Goal: Information Seeking & Learning: Check status

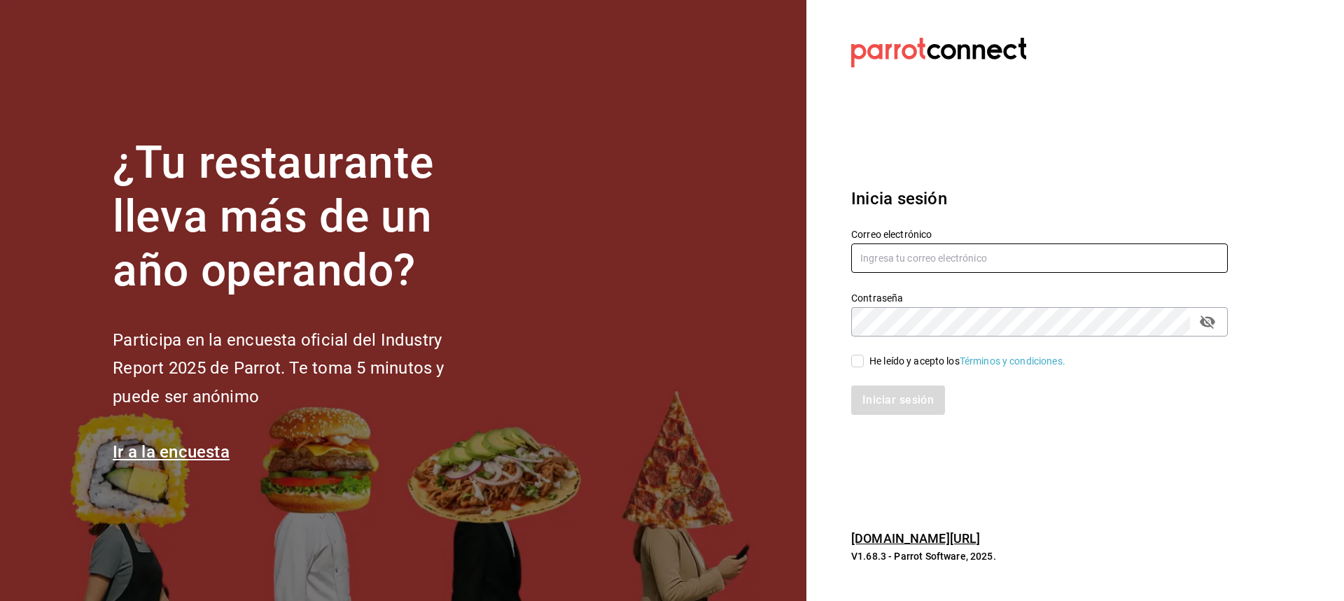
click at [962, 255] on input "text" at bounding box center [1039, 258] width 377 height 29
type input "[EMAIL_ADDRESS][DOMAIN_NAME]"
drag, startPoint x: 851, startPoint y: 360, endPoint x: 890, endPoint y: 415, distance: 67.8
click at [852, 361] on input "He leído y acepto los Términos y condiciones." at bounding box center [857, 361] width 13 height 13
checkbox input "true"
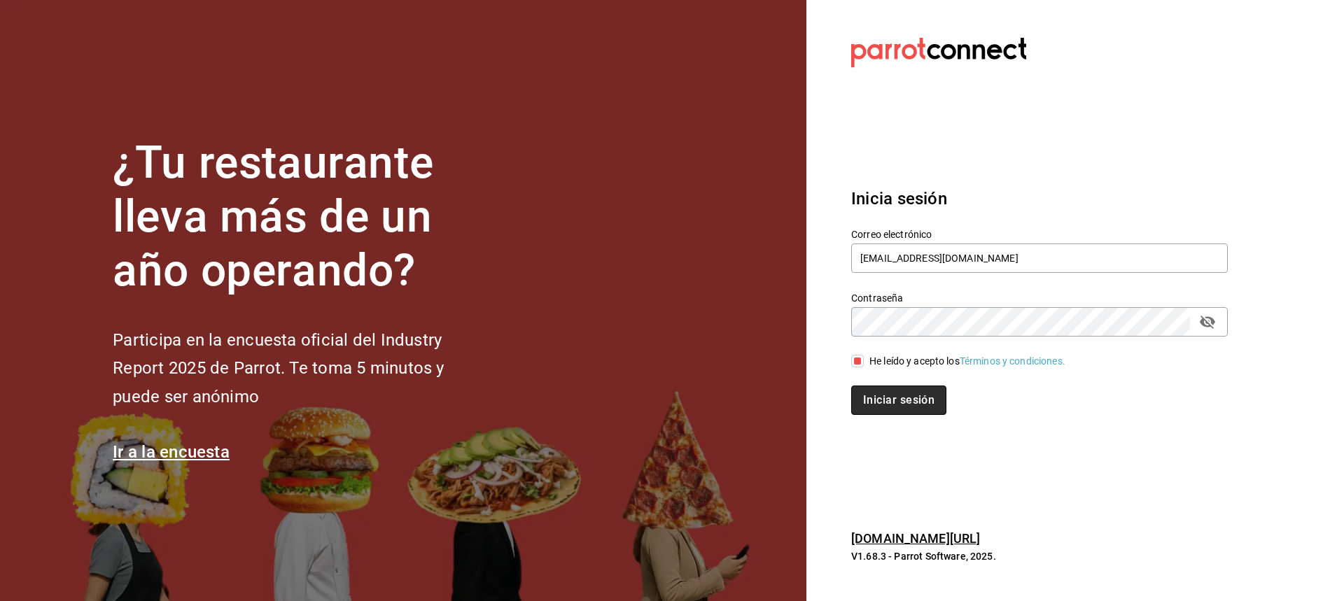
drag, startPoint x: 890, startPoint y: 410, endPoint x: 876, endPoint y: 391, distance: 24.1
click at [890, 409] on button "Iniciar sesión" at bounding box center [898, 400] width 95 height 29
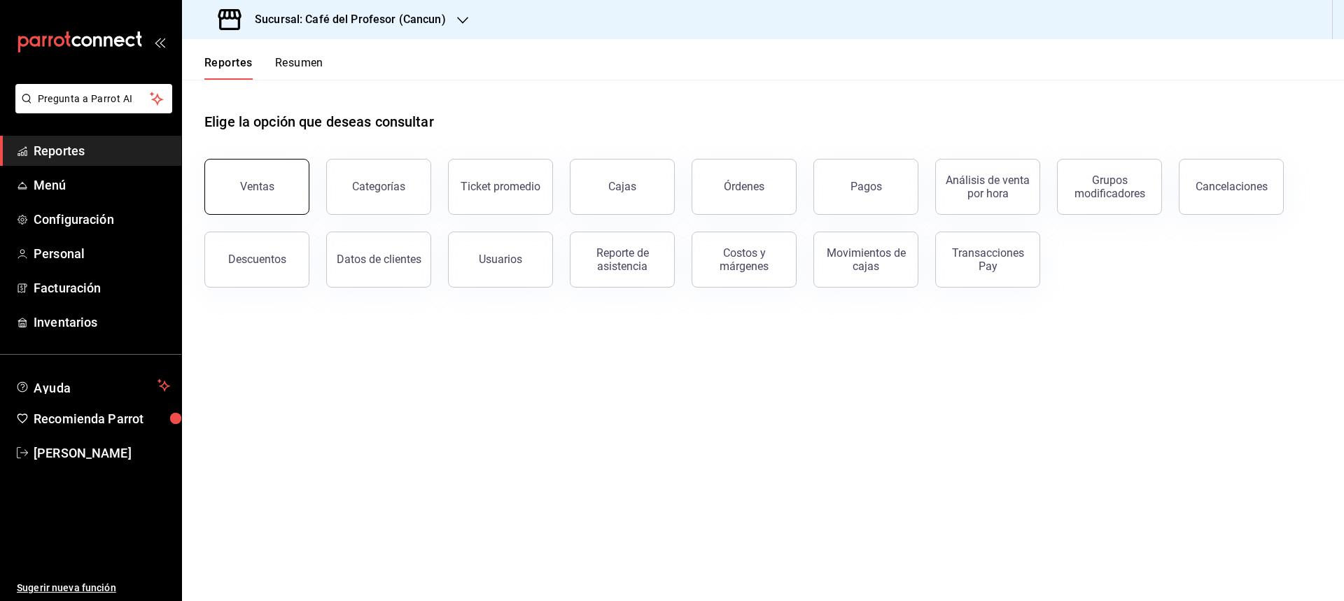
click at [265, 192] on div "Ventas" at bounding box center [257, 186] width 34 height 13
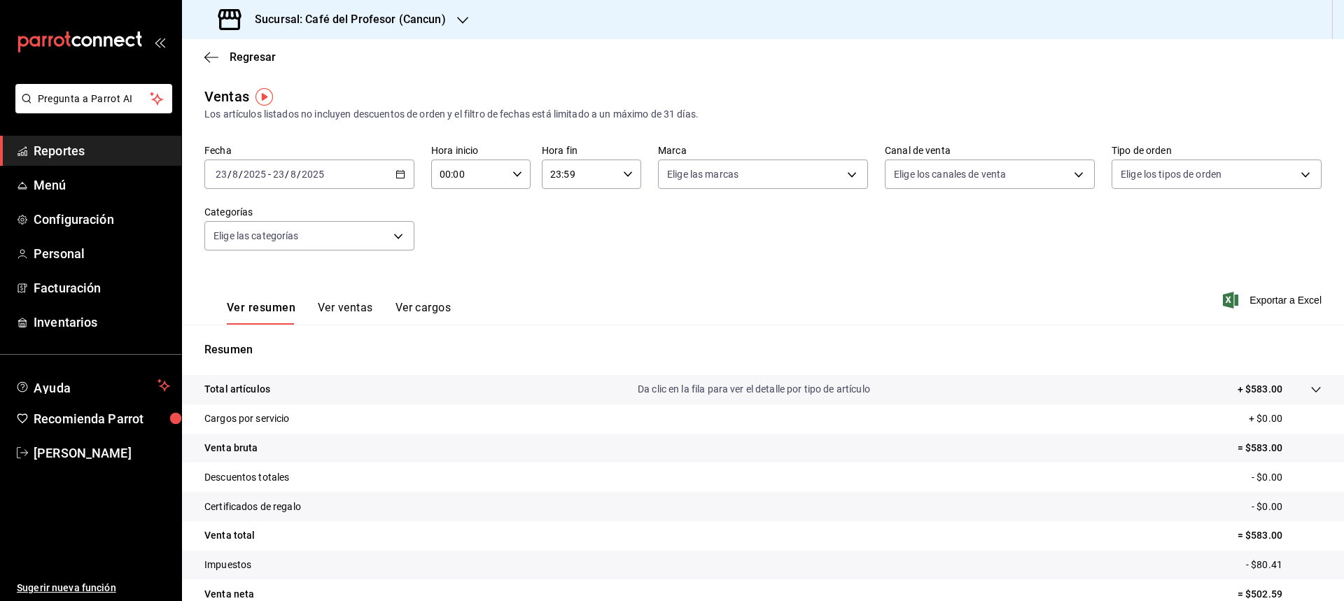
click at [401, 179] on div "[DATE] [DATE] - [DATE] [DATE]" at bounding box center [309, 174] width 210 height 29
click at [239, 247] on span "Ayer" at bounding box center [270, 248] width 108 height 15
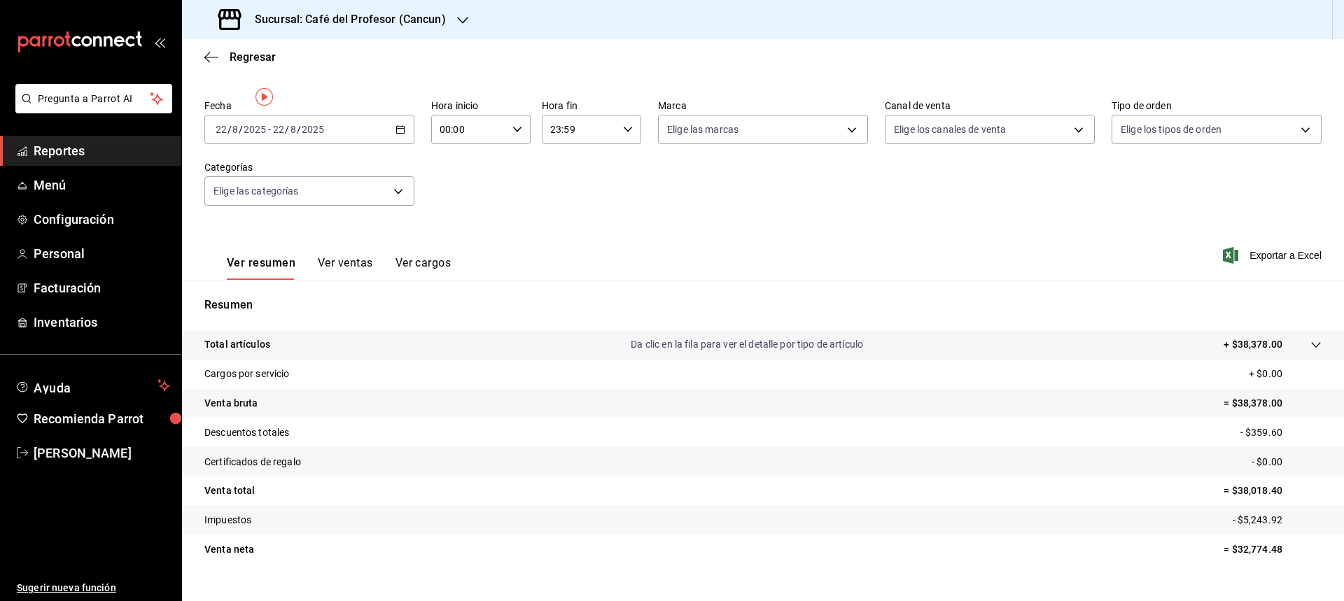
scroll to position [69, 0]
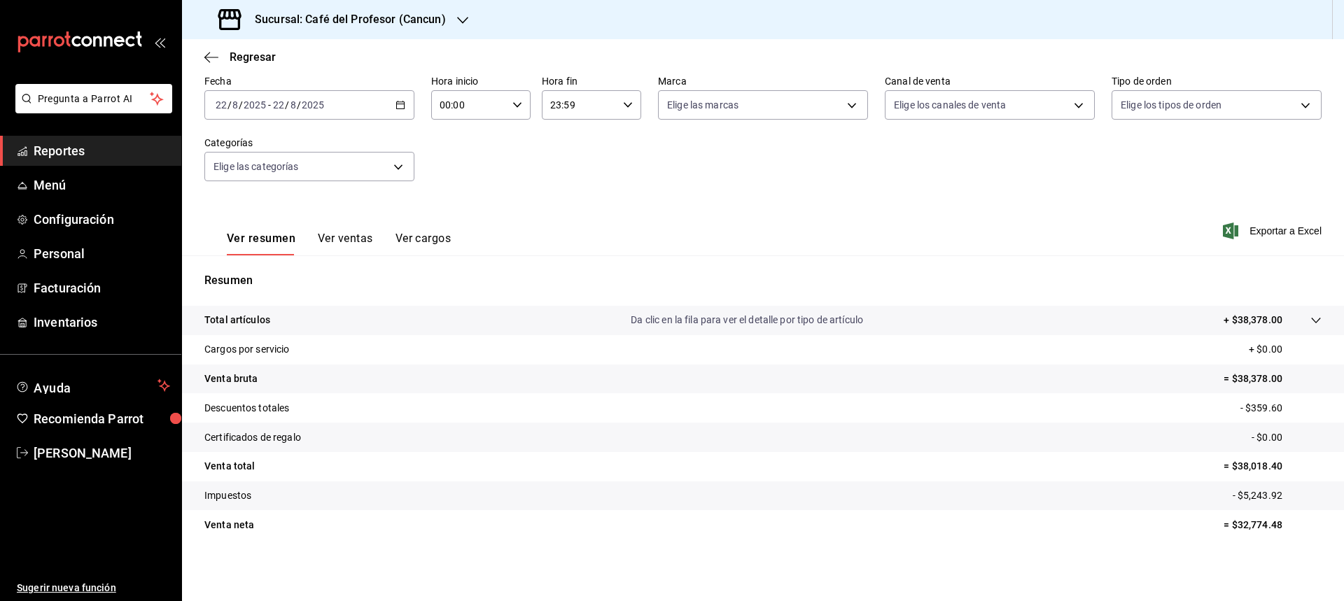
click at [341, 241] on button "Ver ventas" at bounding box center [345, 244] width 55 height 24
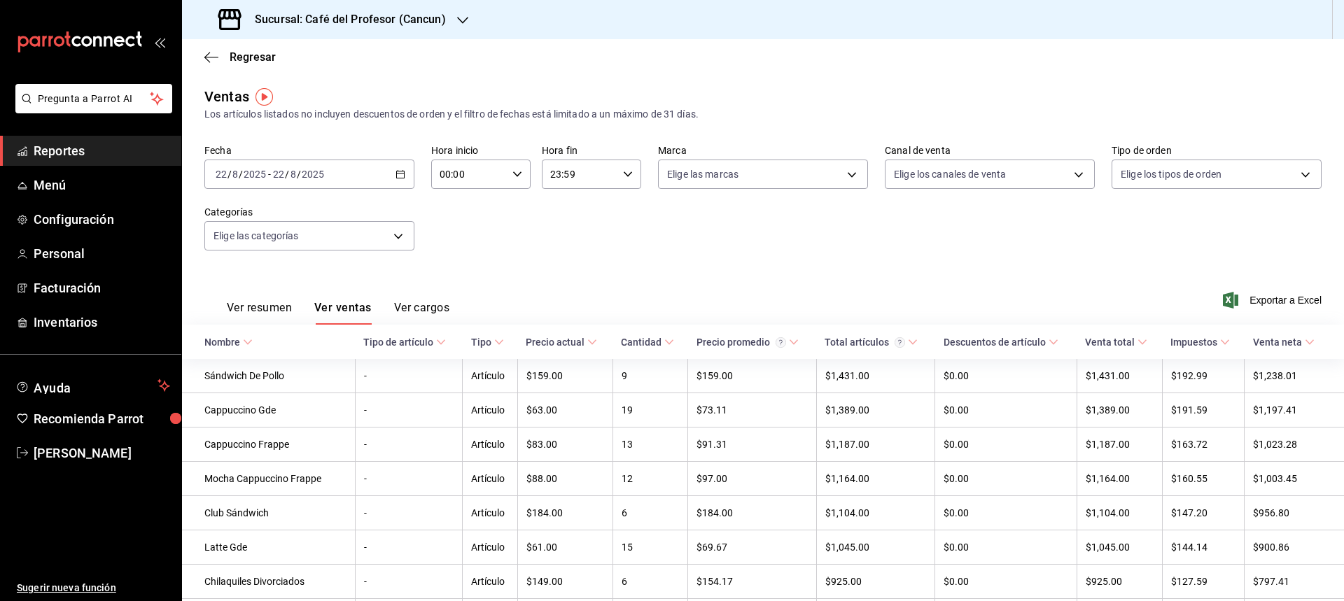
click at [45, 160] on span "Reportes" at bounding box center [102, 150] width 136 height 19
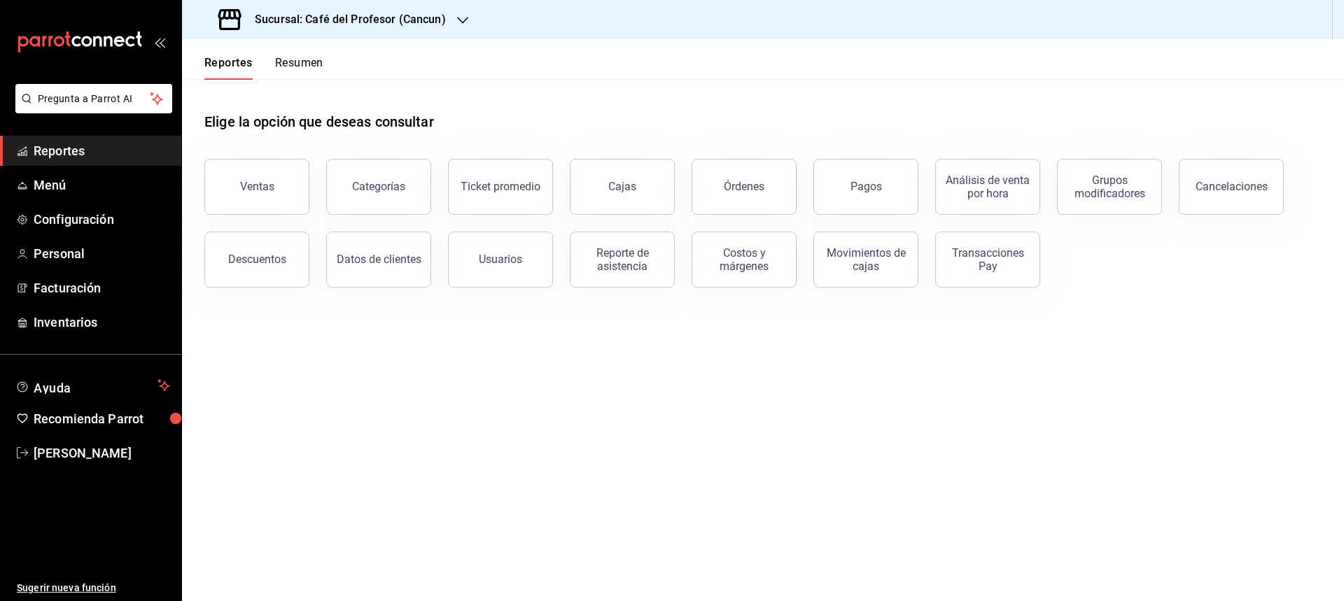
click at [1177, 185] on div "Cancelaciones" at bounding box center [1223, 178] width 122 height 73
click at [396, 15] on h3 "Sucursal: Café del Profesor (Cancun)" at bounding box center [345, 19] width 202 height 17
click at [248, 97] on span "Café del Profesor (Acanceh)" at bounding box center [255, 92] width 125 height 15
click at [1253, 178] on button "Cancelaciones" at bounding box center [1231, 187] width 105 height 56
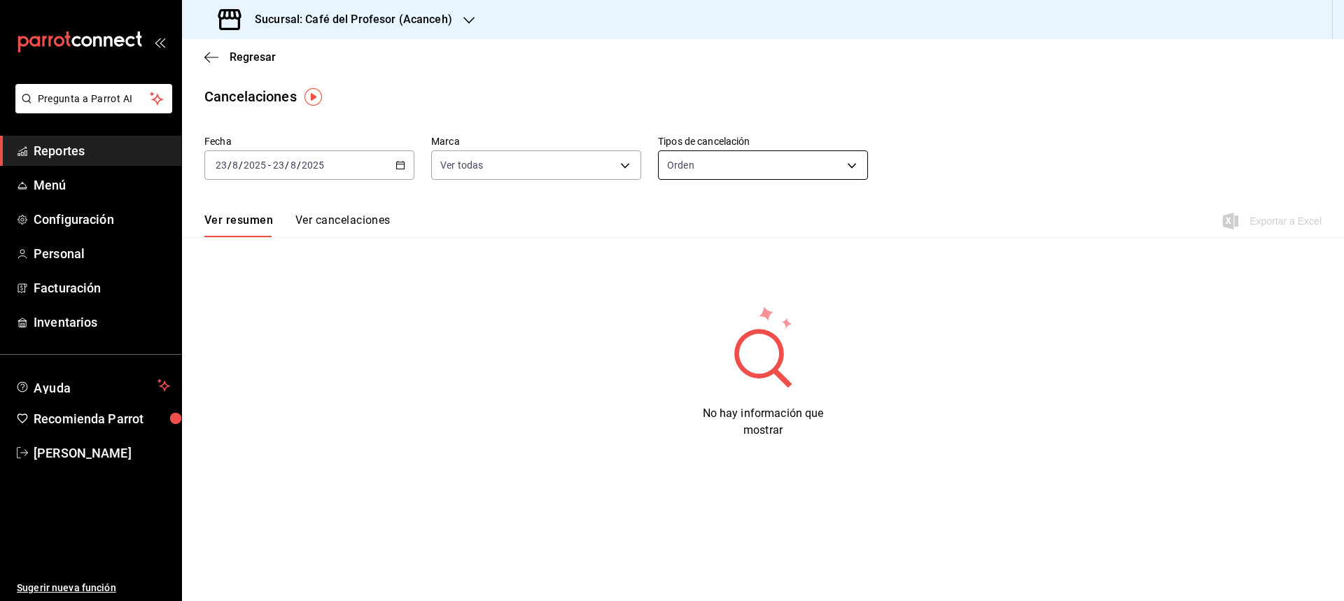
click at [789, 170] on body "Pregunta a Parrot AI Reportes Menú Configuración Personal Facturación Inventari…" at bounding box center [672, 300] width 1344 height 601
click at [696, 227] on li "Artículo" at bounding box center [763, 231] width 209 height 23
click at [815, 164] on body "Pregunta a Parrot AI Reportes Menú Configuración Personal Facturación Inventari…" at bounding box center [672, 300] width 1344 height 601
click at [701, 209] on li "Orden" at bounding box center [763, 208] width 209 height 23
click at [779, 162] on body "Pregunta a Parrot AI Reportes Menú Configuración Personal Facturación Inventari…" at bounding box center [672, 300] width 1344 height 601
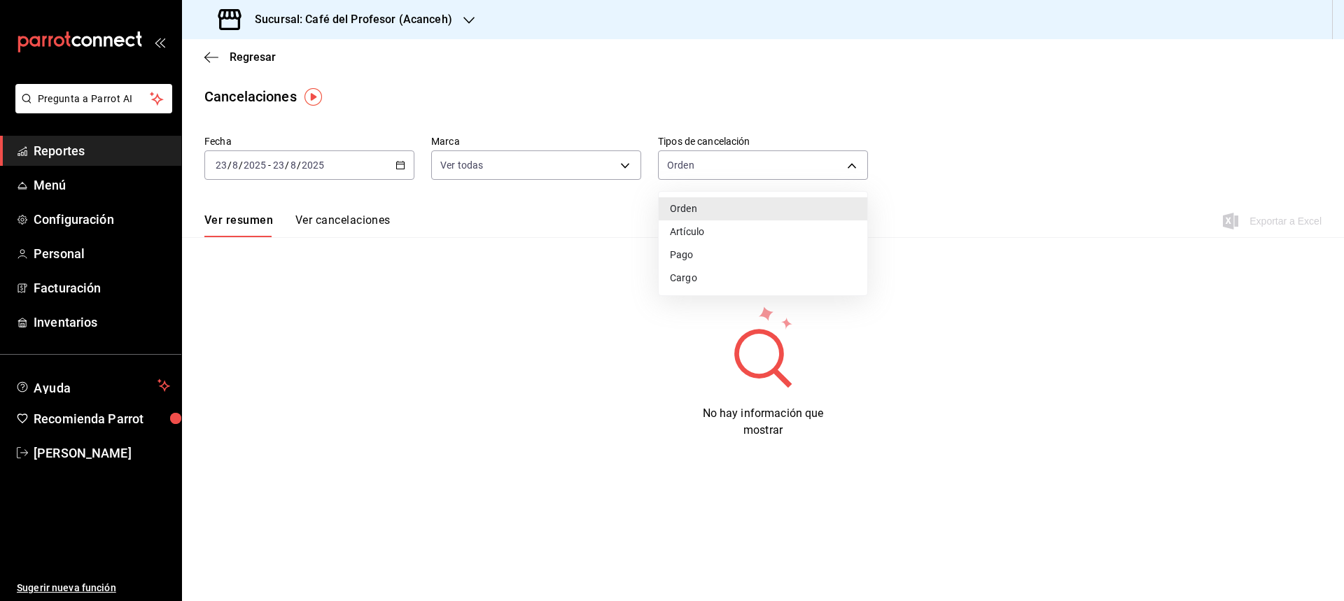
click at [677, 255] on li "Pago" at bounding box center [763, 255] width 209 height 23
click at [402, 164] on icon "button" at bounding box center [400, 165] width 10 height 10
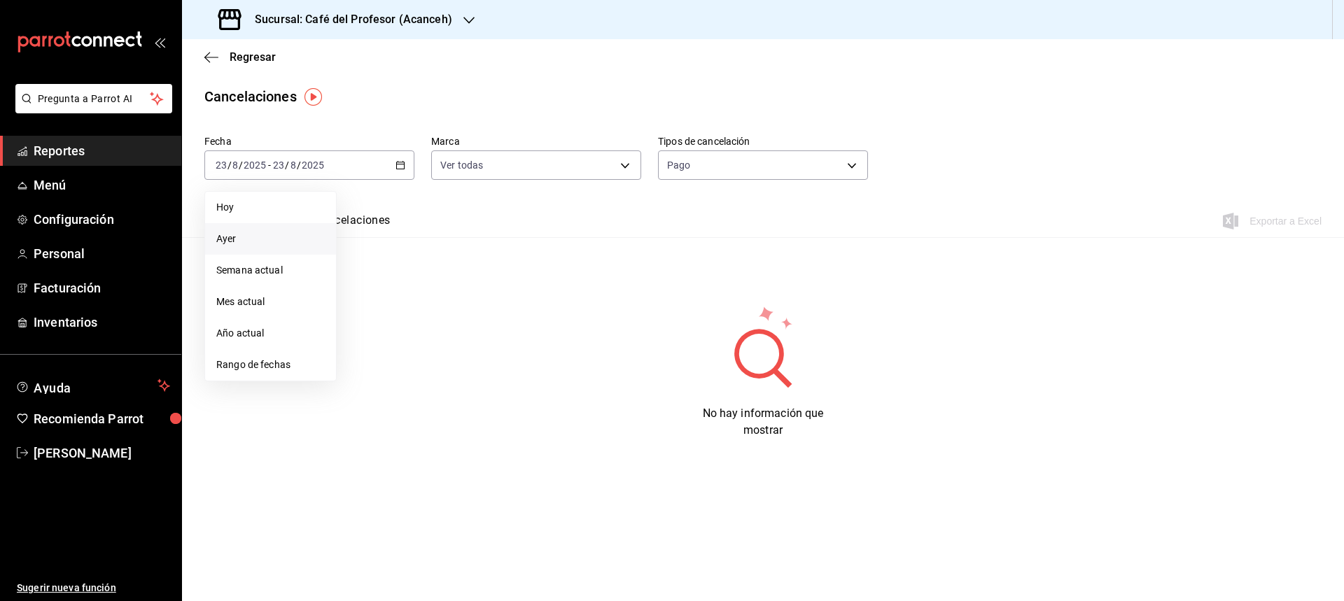
click at [234, 246] on li "Ayer" at bounding box center [270, 238] width 131 height 31
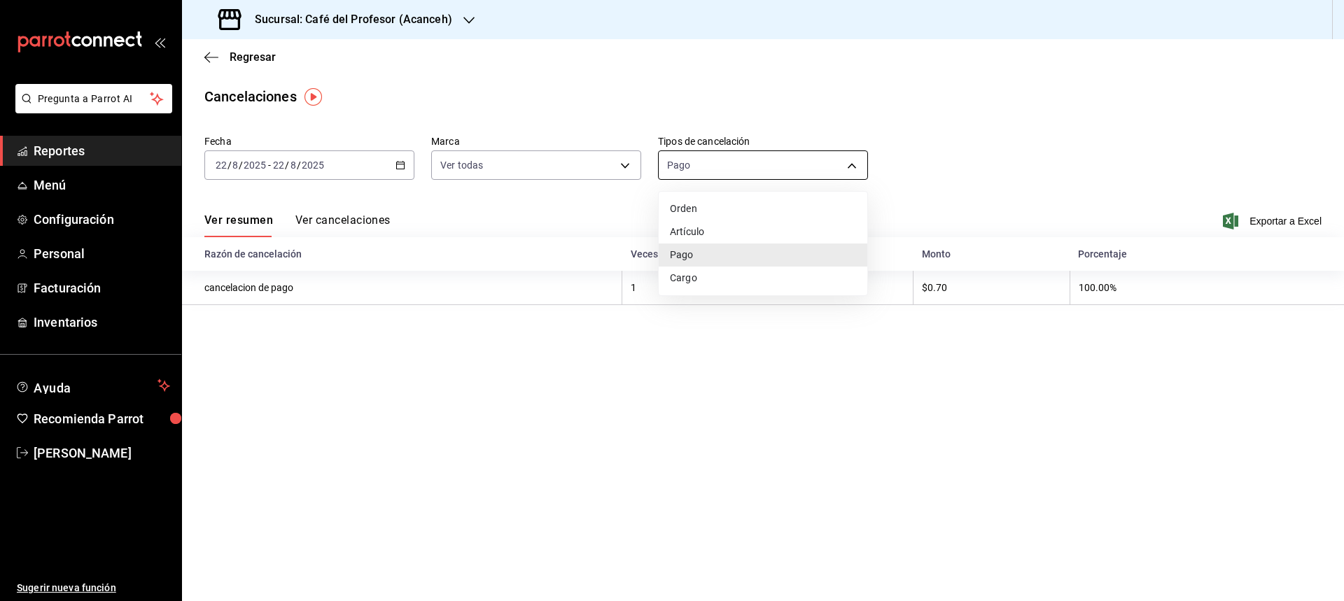
click at [850, 174] on body "Pregunta a Parrot AI Reportes Menú Configuración Personal Facturación Inventari…" at bounding box center [672, 300] width 1344 height 601
click at [674, 231] on li "Artículo" at bounding box center [763, 231] width 209 height 23
click at [818, 175] on body "Pregunta a Parrot AI Reportes Menú Configuración Personal Facturación Inventari…" at bounding box center [672, 300] width 1344 height 601
click at [708, 205] on li "Orden" at bounding box center [763, 208] width 209 height 23
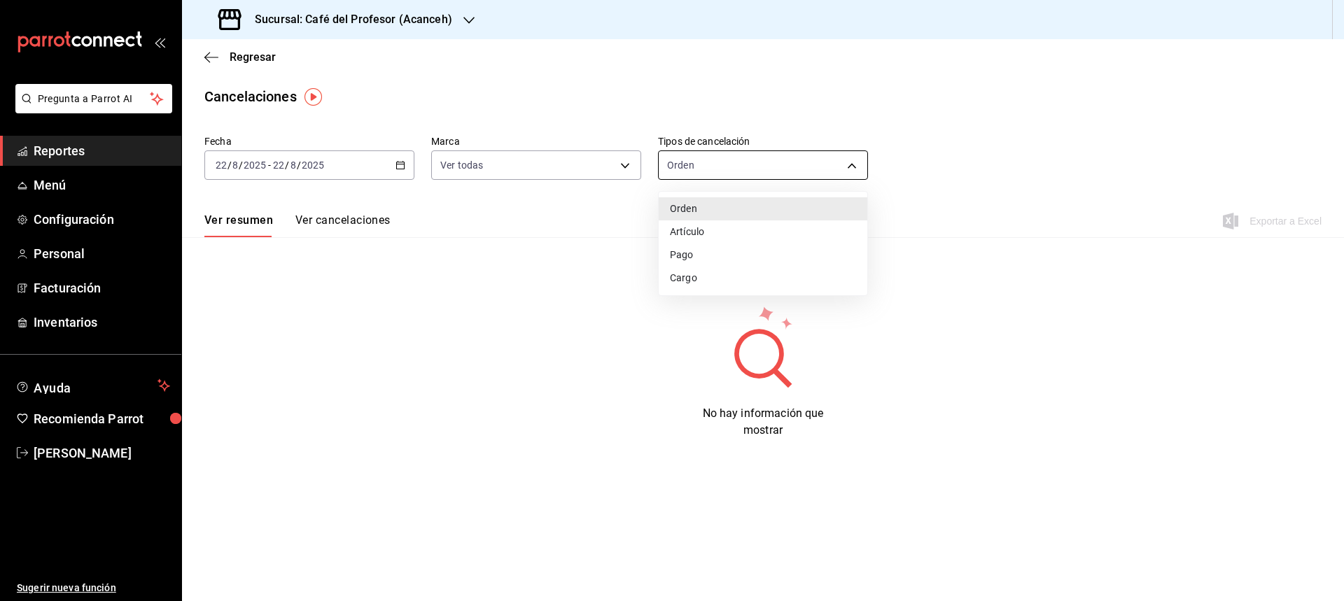
click at [839, 165] on body "Pregunta a Parrot AI Reportes Menú Configuración Personal Facturación Inventari…" at bounding box center [672, 300] width 1344 height 601
click at [695, 229] on li "Artículo" at bounding box center [763, 231] width 209 height 23
type input "ORDER_ITEM"
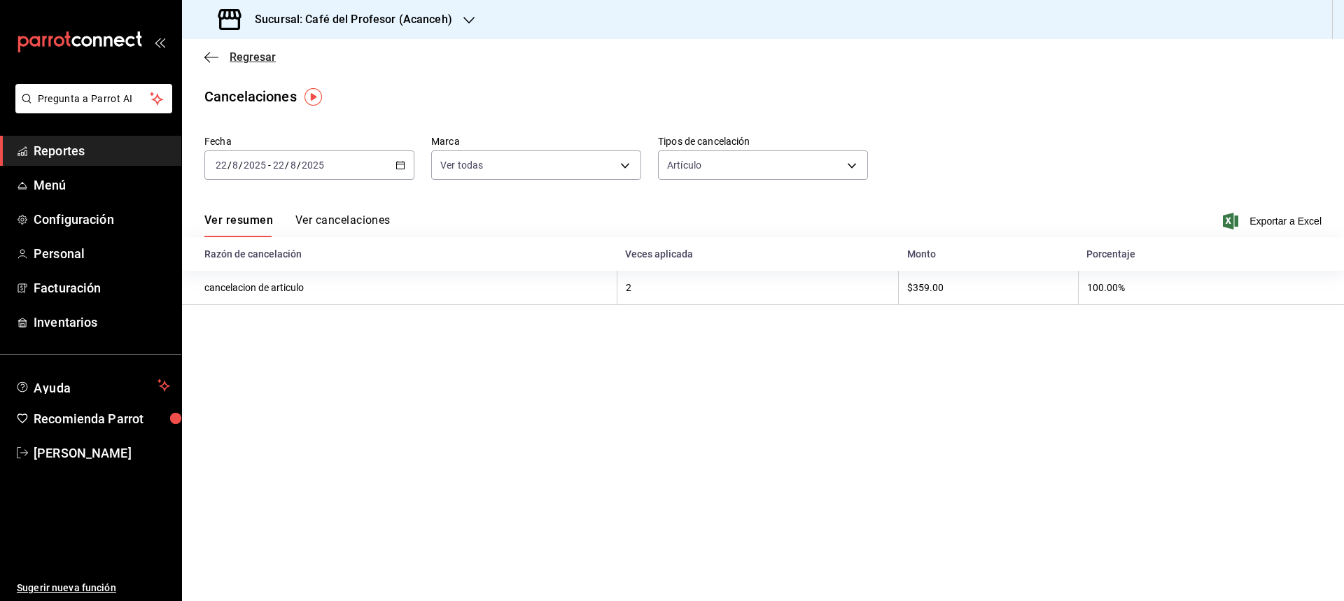
click at [247, 53] on span "Regresar" at bounding box center [253, 56] width 46 height 13
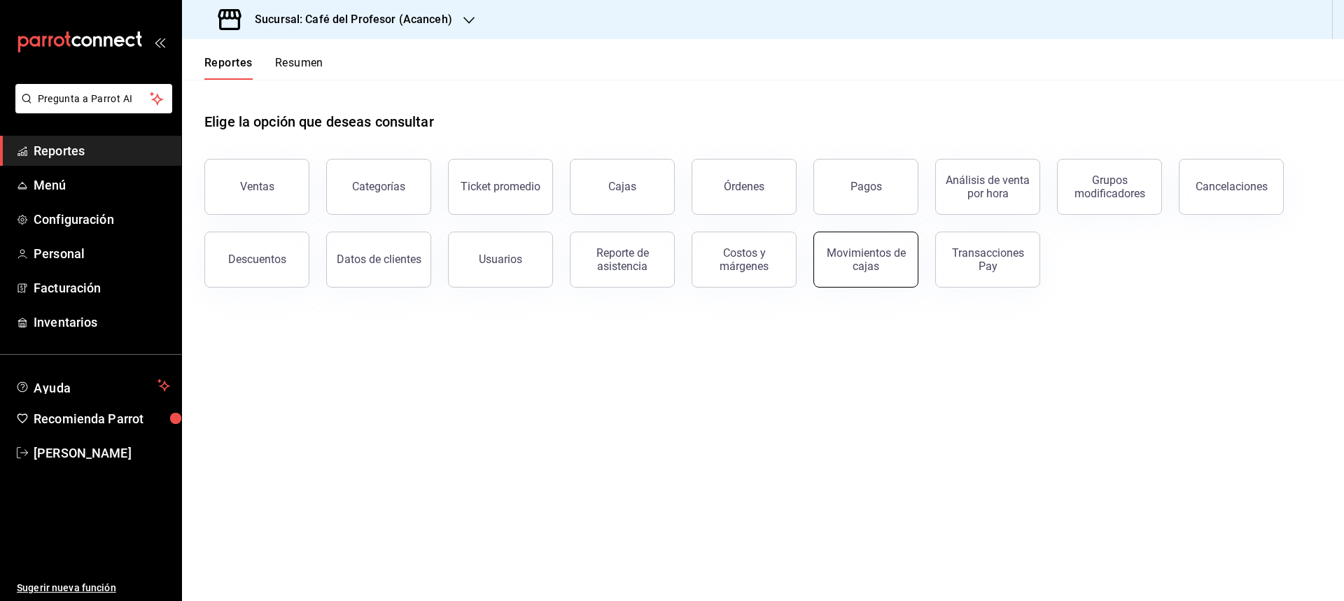
click at [840, 260] on div "Movimientos de cajas" at bounding box center [865, 259] width 87 height 27
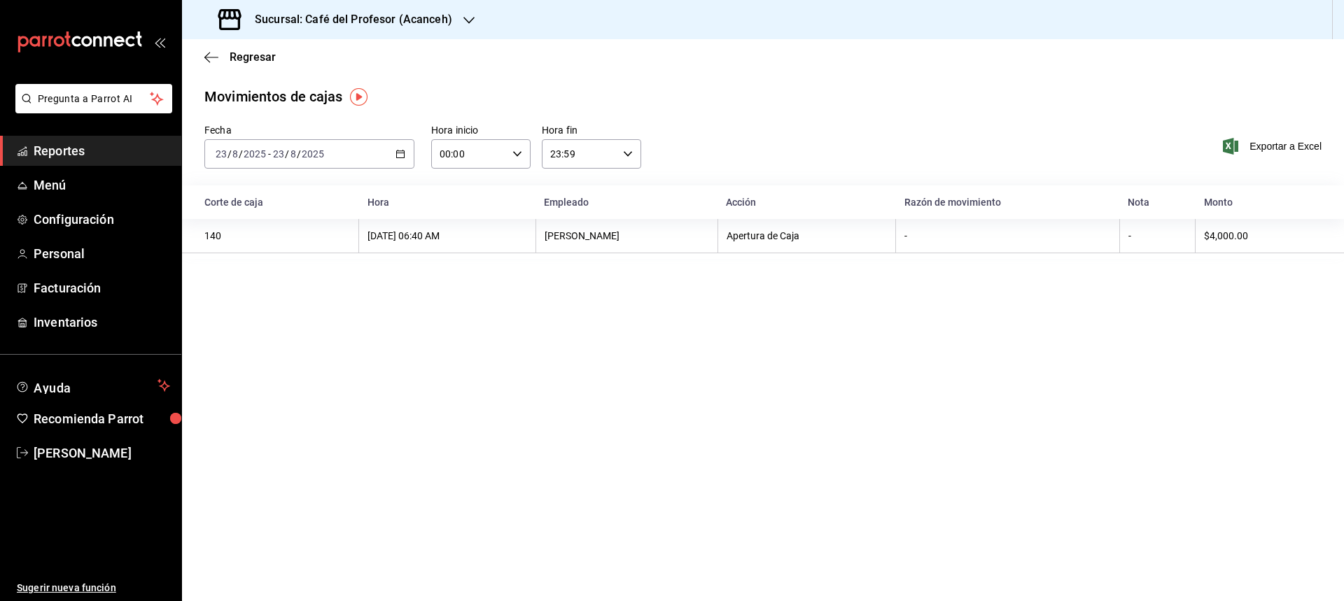
click at [400, 150] on icon "button" at bounding box center [400, 154] width 10 height 10
click at [240, 239] on li "Ayer" at bounding box center [270, 227] width 131 height 31
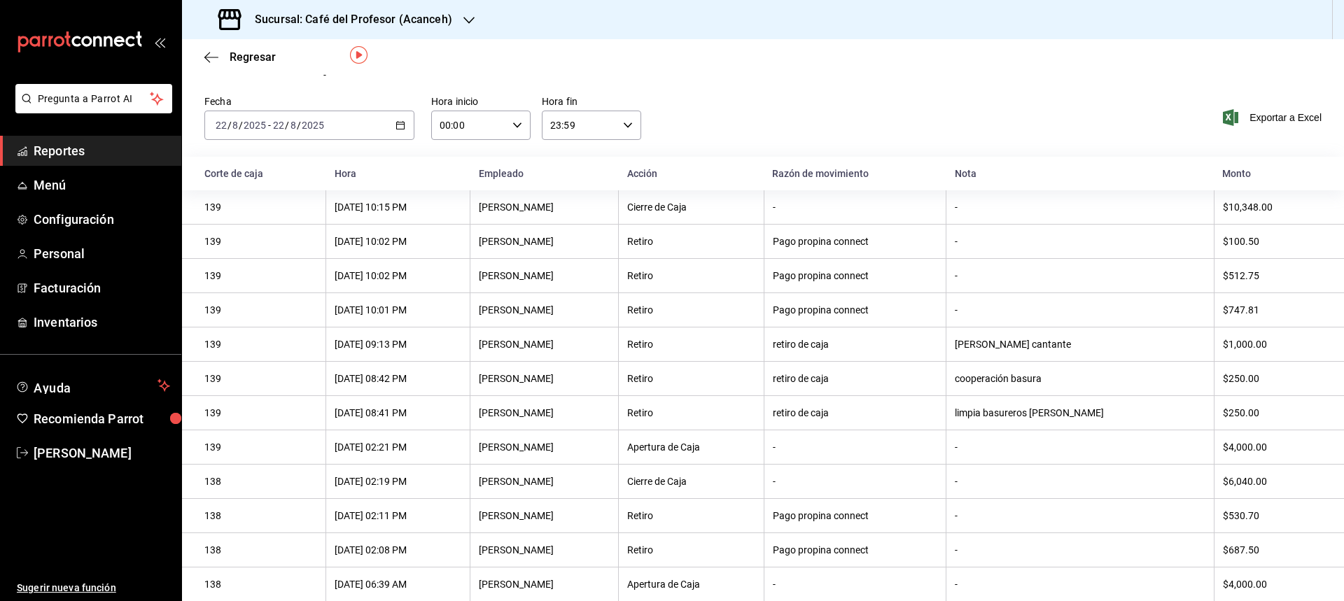
scroll to position [44, 0]
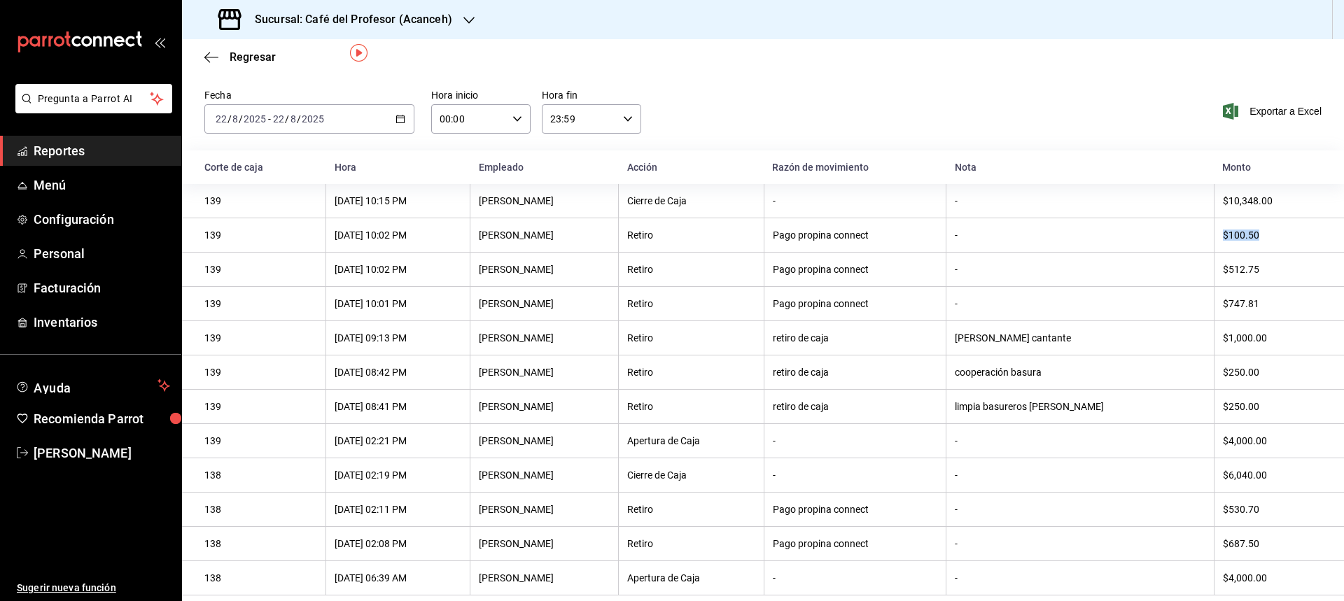
drag, startPoint x: 1206, startPoint y: 226, endPoint x: 1264, endPoint y: 234, distance: 58.6
click at [1264, 234] on th "$100.50" at bounding box center [1279, 235] width 130 height 34
drag, startPoint x: 1268, startPoint y: 261, endPoint x: 1214, endPoint y: 265, distance: 54.1
click at [1223, 265] on div "$512.75" at bounding box center [1272, 269] width 99 height 11
drag, startPoint x: 1261, startPoint y: 293, endPoint x: 1206, endPoint y: 293, distance: 55.3
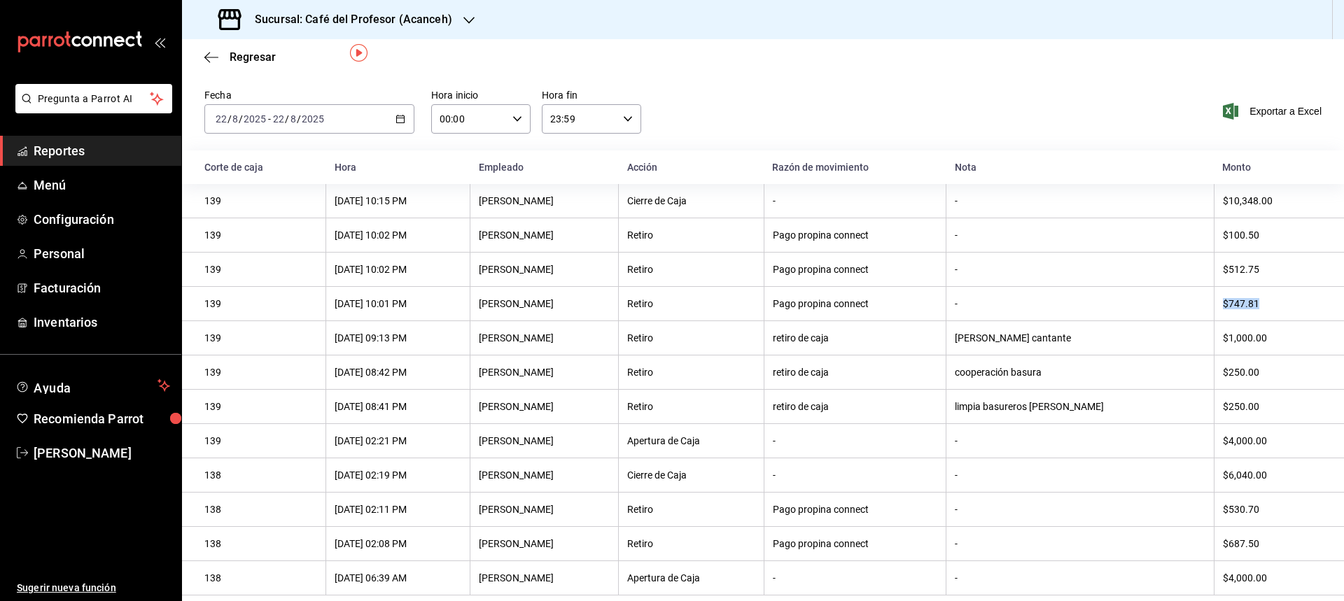
click at [1214, 293] on th "$747.81" at bounding box center [1279, 304] width 130 height 34
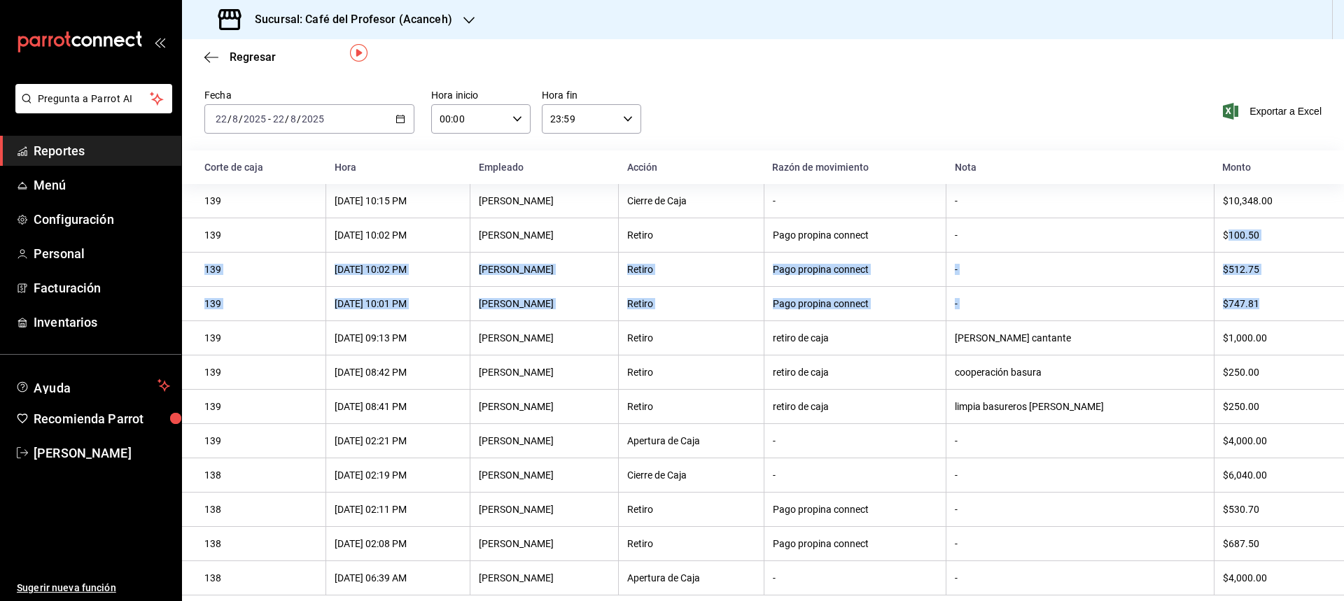
drag, startPoint x: 1213, startPoint y: 223, endPoint x: 1261, endPoint y: 286, distance: 79.9
click at [1261, 286] on tbody "139 [DATE] 10:15 PM [PERSON_NAME] Cierre de Caja - - $10,348.00 139 [DATE] 10:0…" at bounding box center [763, 390] width 1162 height 412
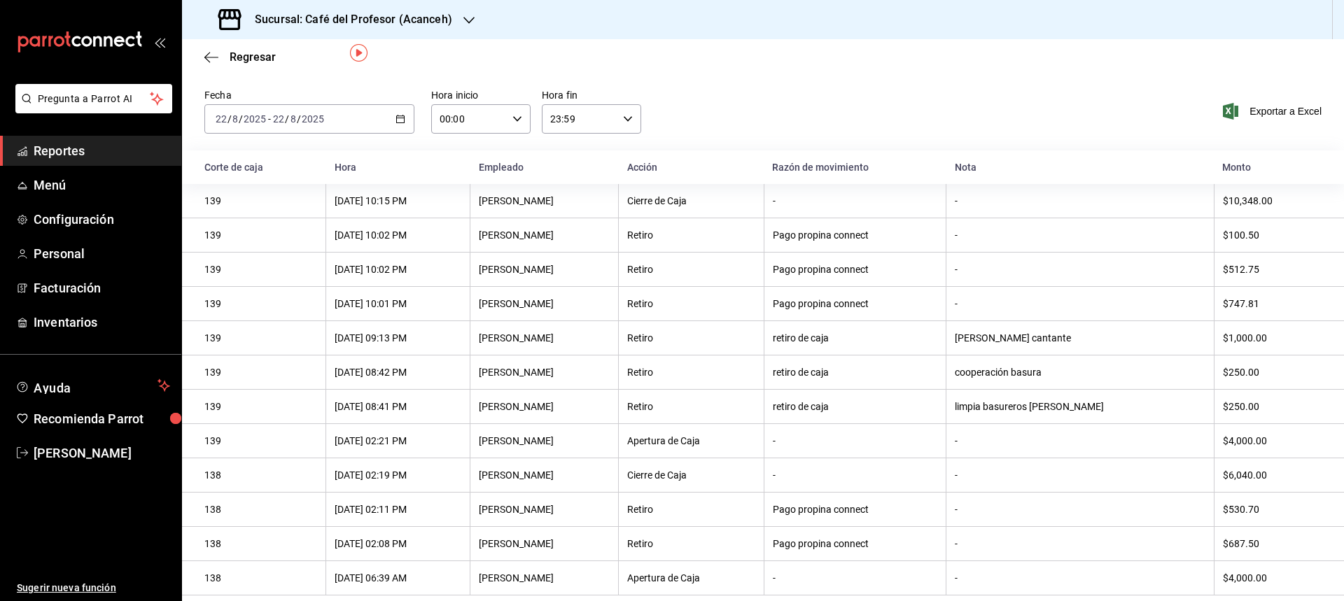
click at [882, 474] on th "-" at bounding box center [855, 475] width 182 height 34
drag, startPoint x: 1206, startPoint y: 468, endPoint x: 1257, endPoint y: 479, distance: 52.3
click at [1257, 479] on th "$6,040.00" at bounding box center [1279, 475] width 130 height 34
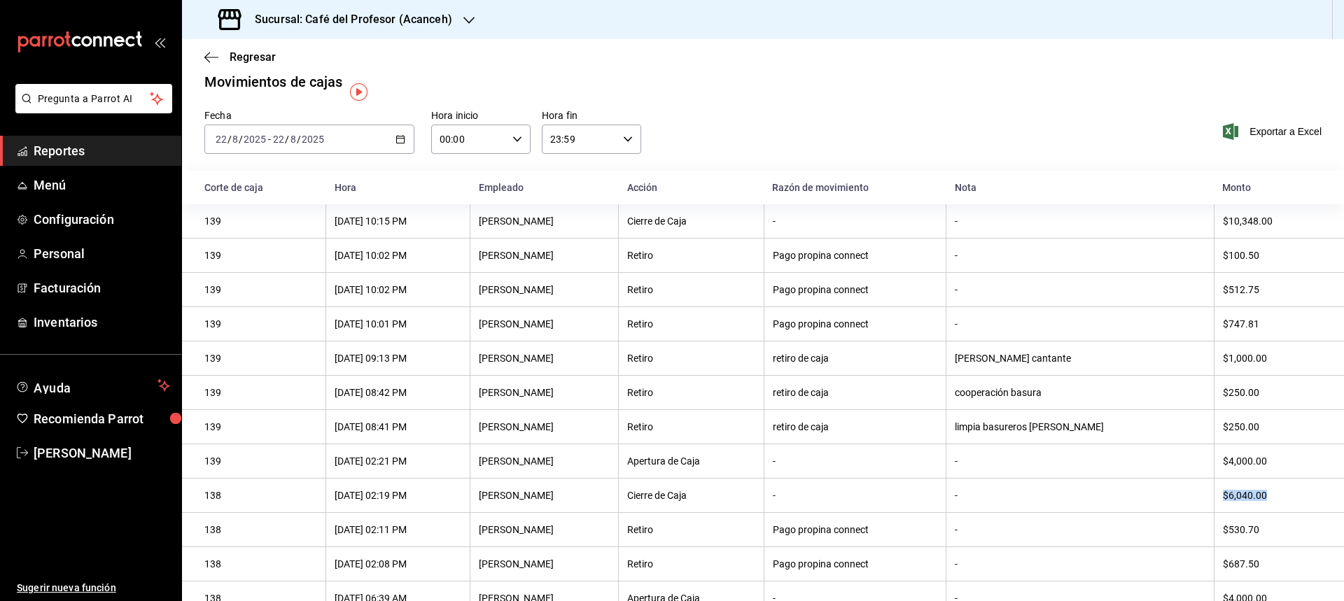
scroll to position [0, 0]
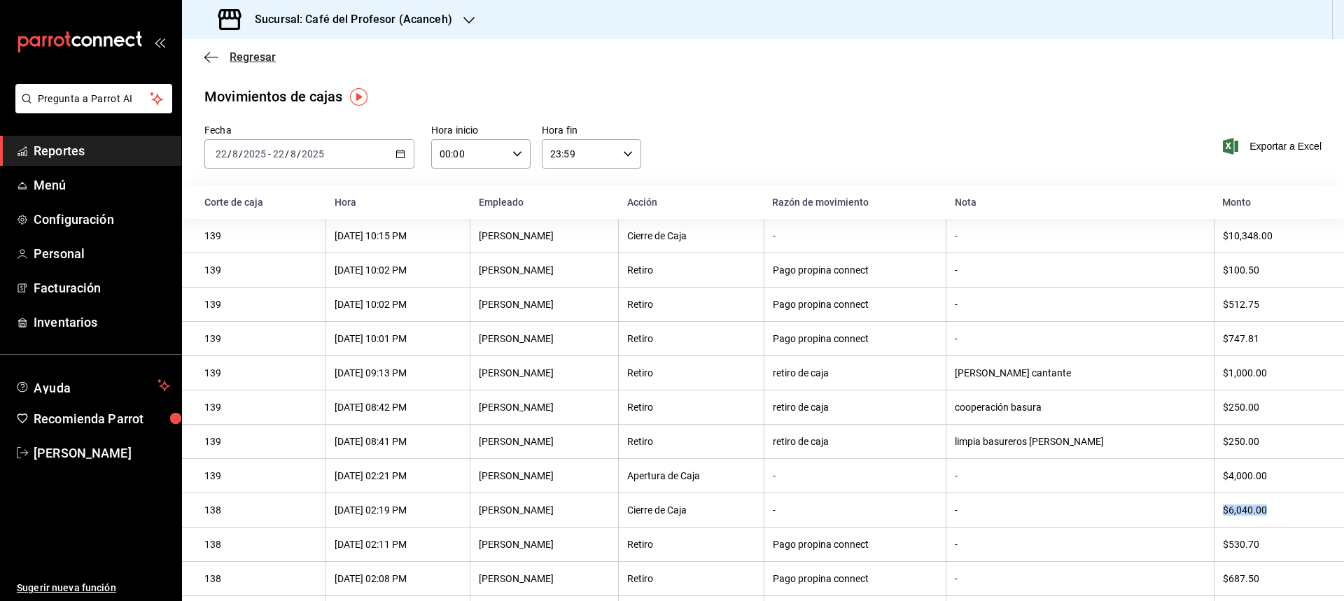
click at [263, 62] on span "Regresar" at bounding box center [253, 56] width 46 height 13
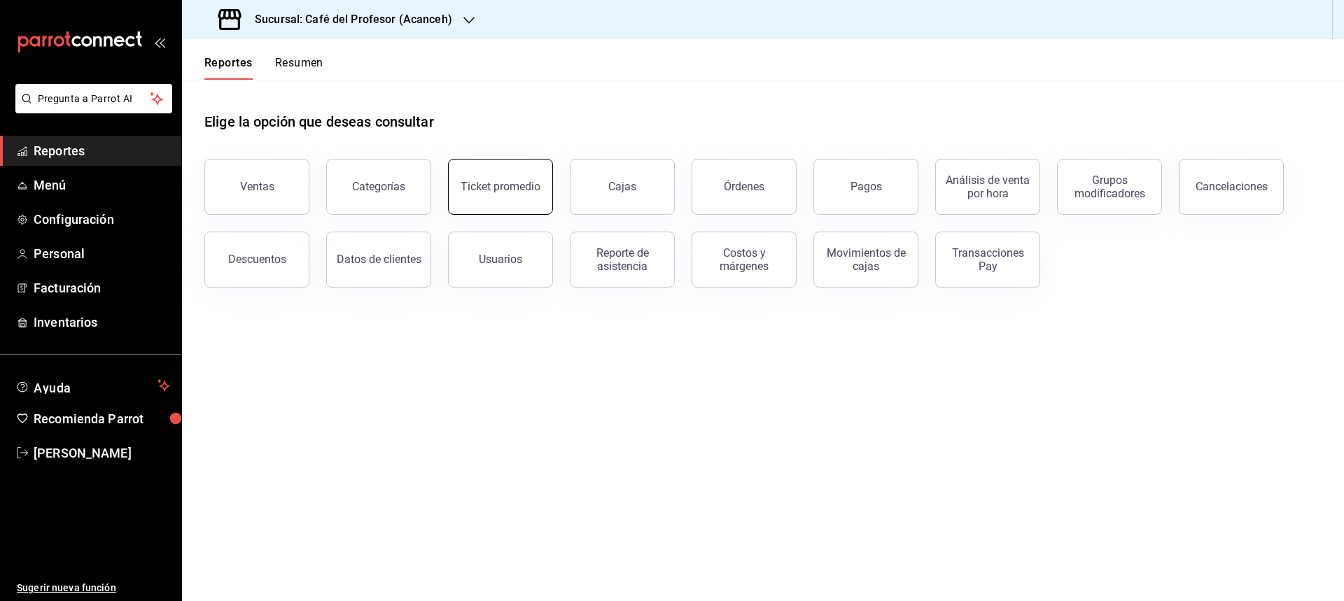
click at [458, 193] on button "Ticket promedio" at bounding box center [500, 187] width 105 height 56
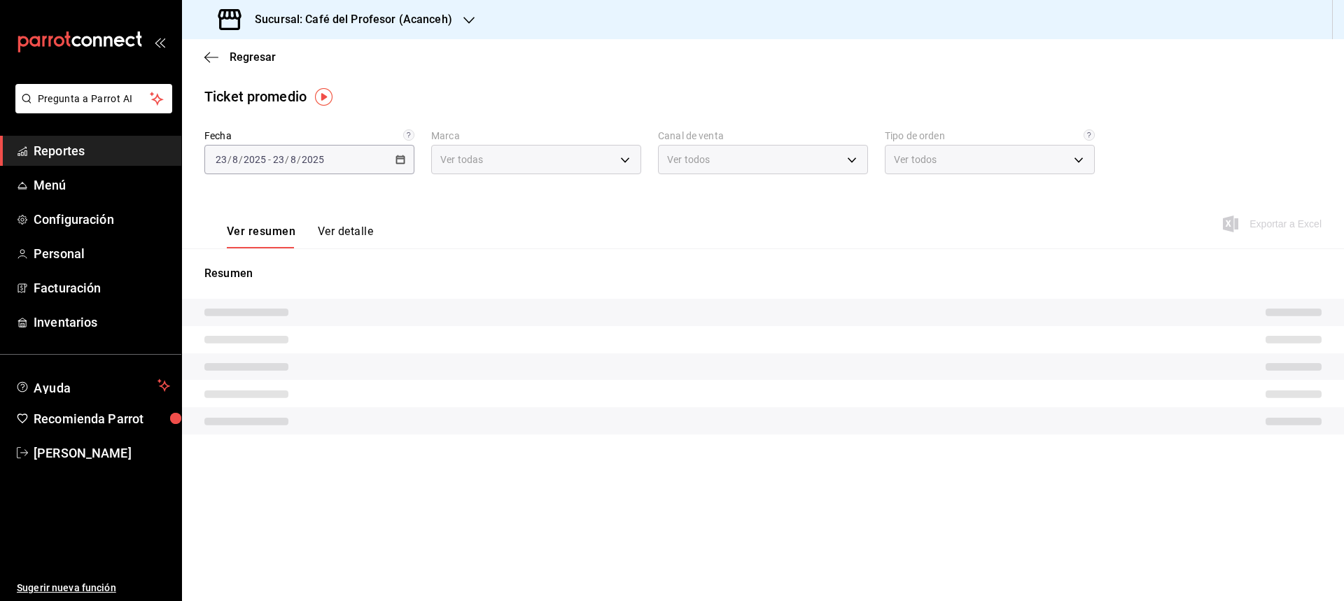
type input "c1a8b8e6-187f-497f-b24d-8667d510d931"
type input "PARROT,UBER_EATS,RAPPI,DIDI_FOOD,ONLINE"
type input "99069c6f-e846-4fc1-9016-e748b9826b9b,8afcca48-0c66-4abf-95bf-b9246351978b,cf6df…"
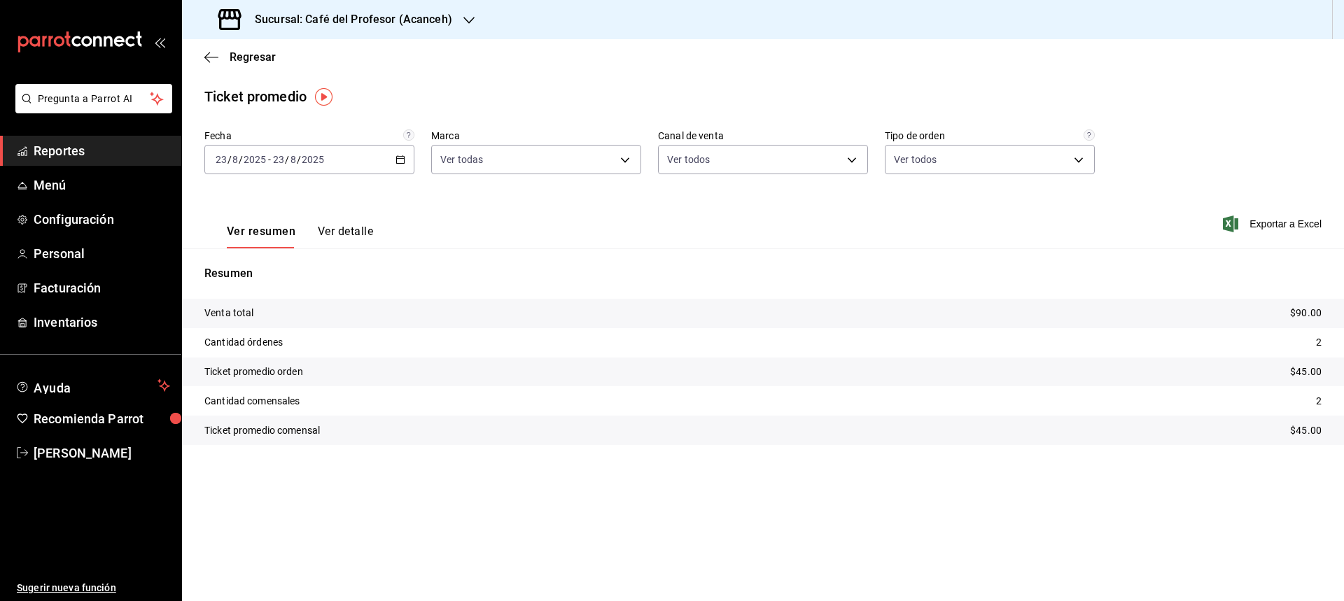
click at [342, 229] on button "Ver detalle" at bounding box center [345, 237] width 55 height 24
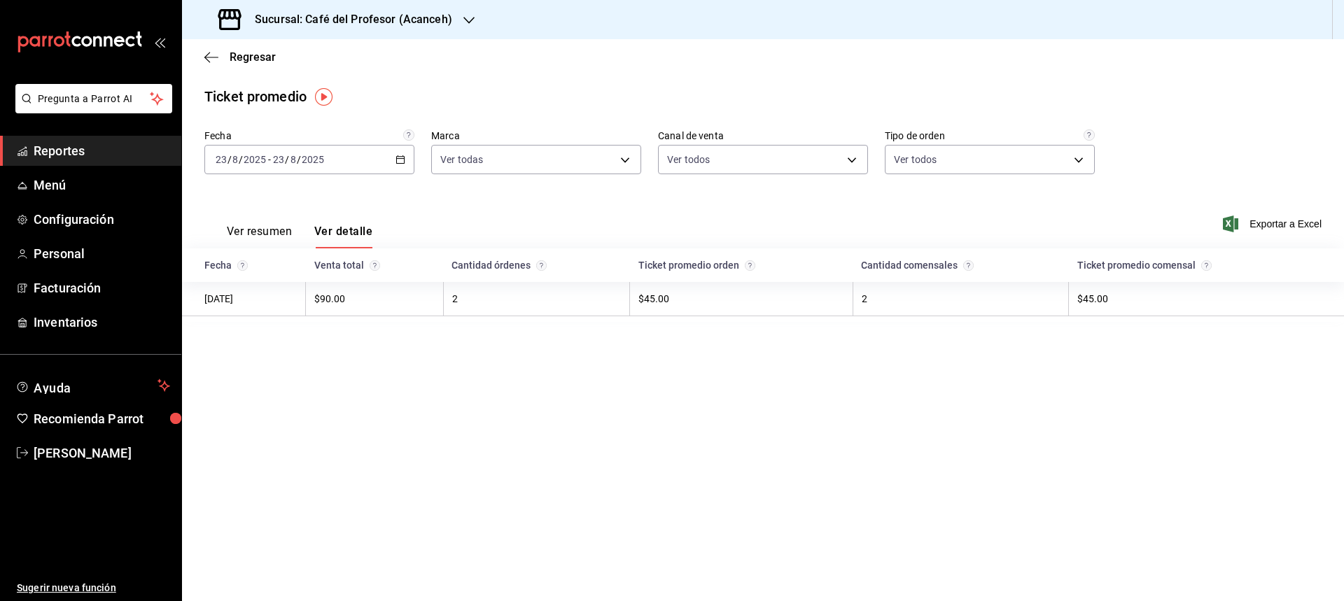
click at [258, 227] on button "Ver resumen" at bounding box center [259, 237] width 65 height 24
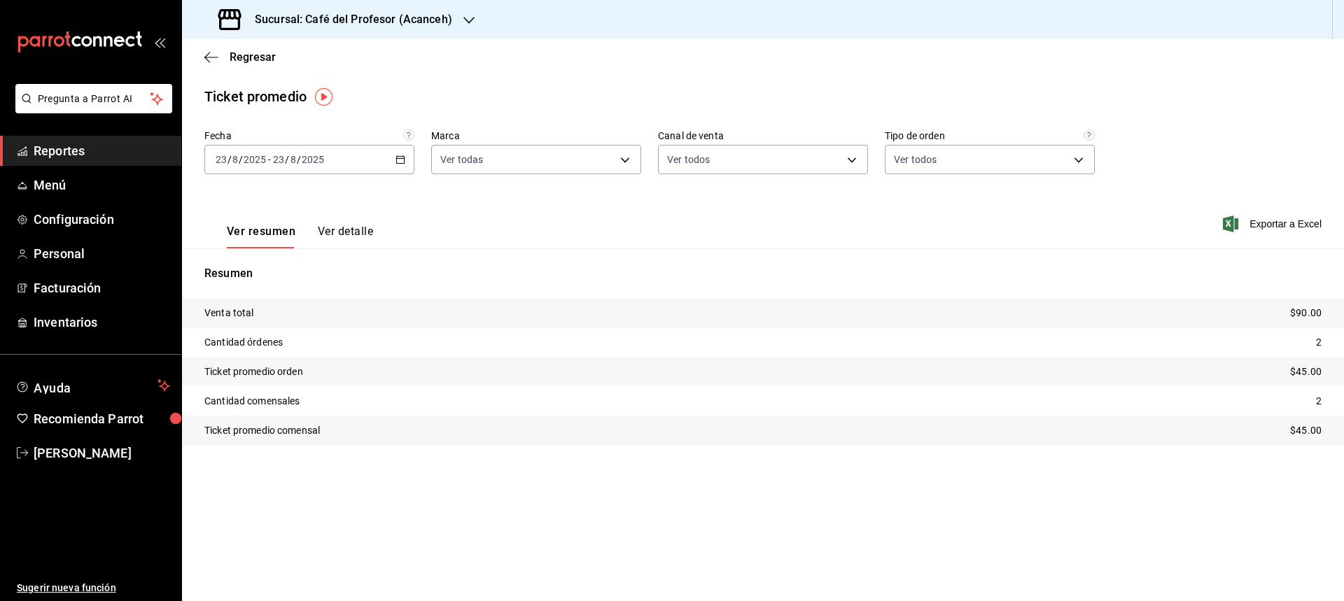
click at [269, 67] on div "Regresar" at bounding box center [763, 57] width 1162 height 36
click at [261, 66] on div "Regresar" at bounding box center [763, 57] width 1162 height 36
click at [257, 62] on span "Regresar" at bounding box center [253, 56] width 46 height 13
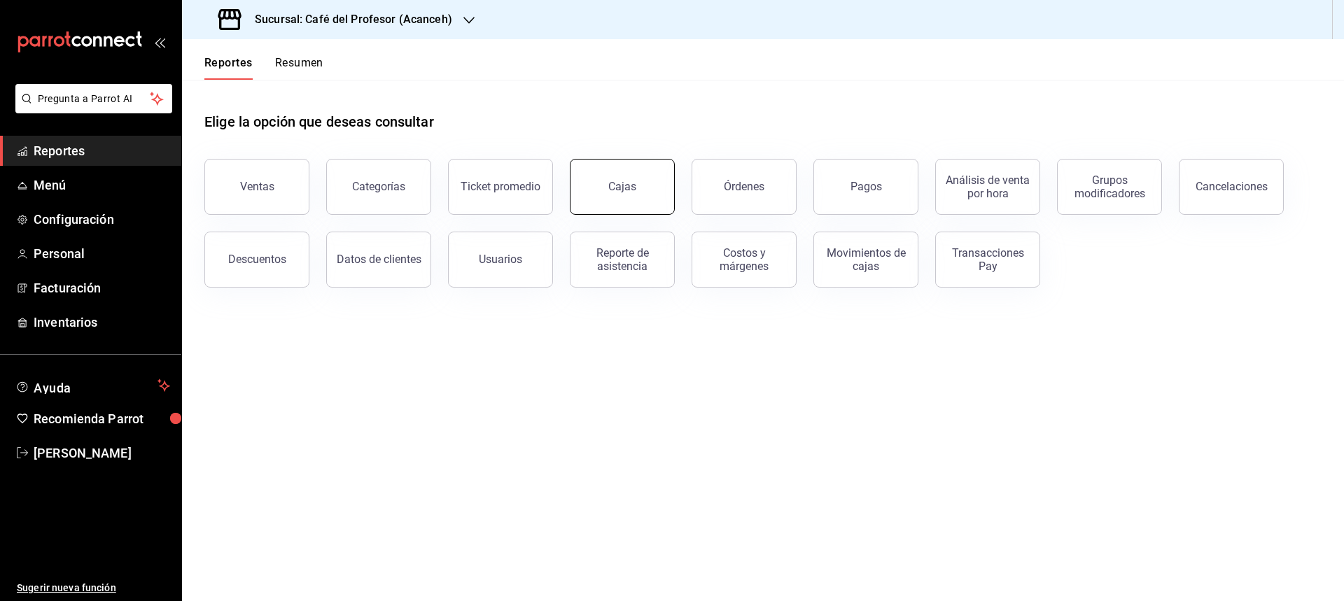
click at [626, 184] on div "Cajas" at bounding box center [622, 186] width 28 height 13
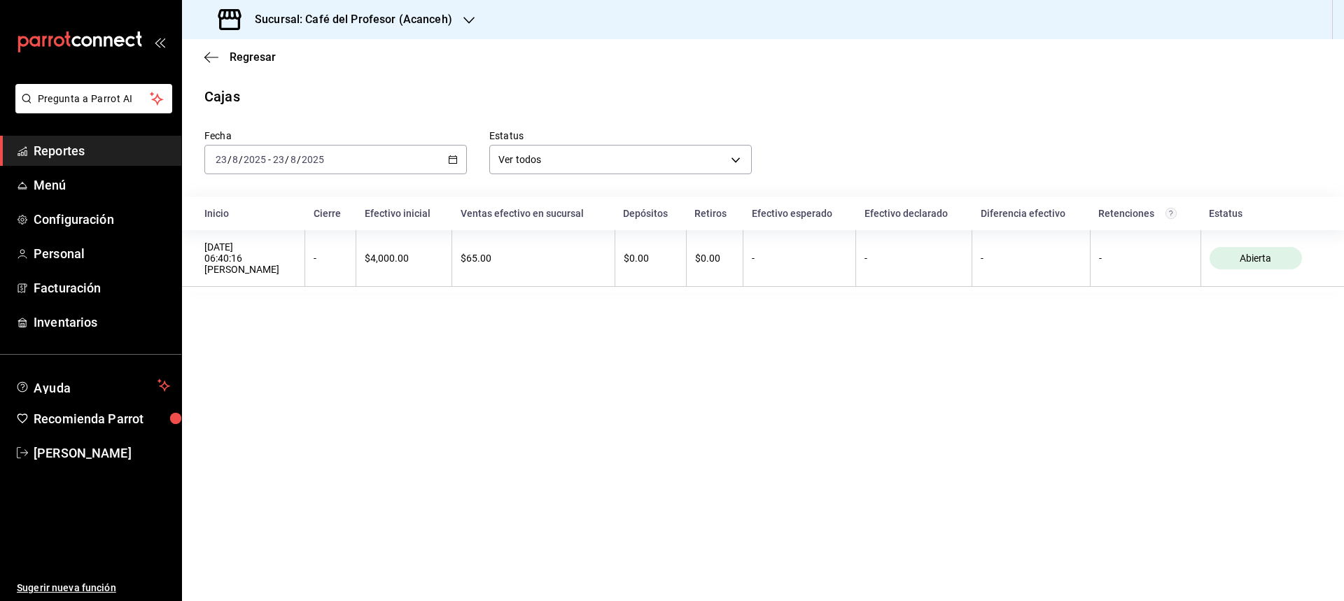
click at [450, 158] on icon "button" at bounding box center [453, 160] width 10 height 10
click at [239, 234] on span "Ayer" at bounding box center [270, 233] width 108 height 15
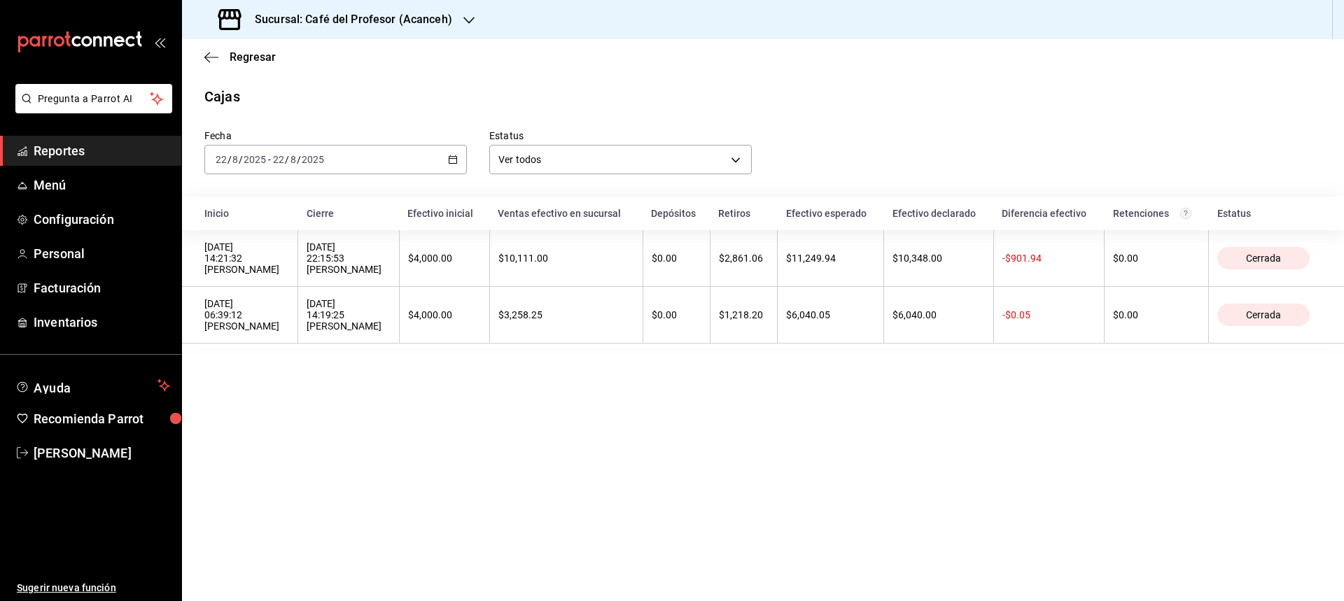
click at [447, 161] on div "[DATE] [DATE] - [DATE] [DATE]" at bounding box center [335, 159] width 262 height 29
click at [235, 58] on span "Regresar" at bounding box center [253, 56] width 46 height 13
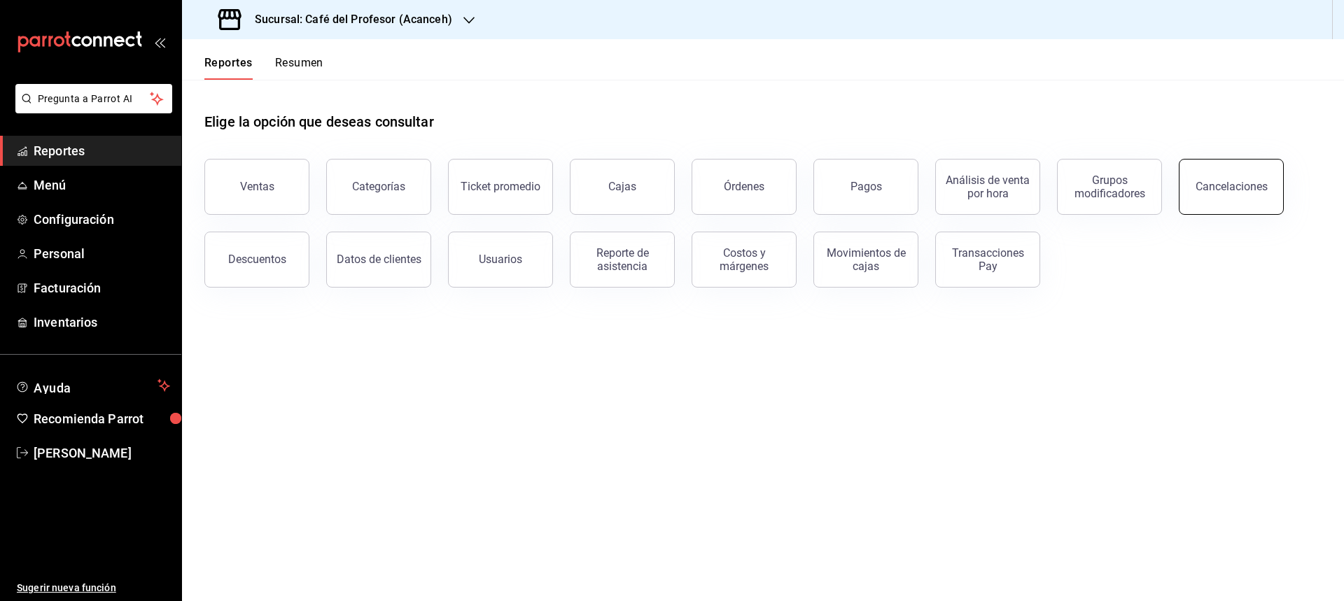
click at [1210, 194] on button "Cancelaciones" at bounding box center [1231, 187] width 105 height 56
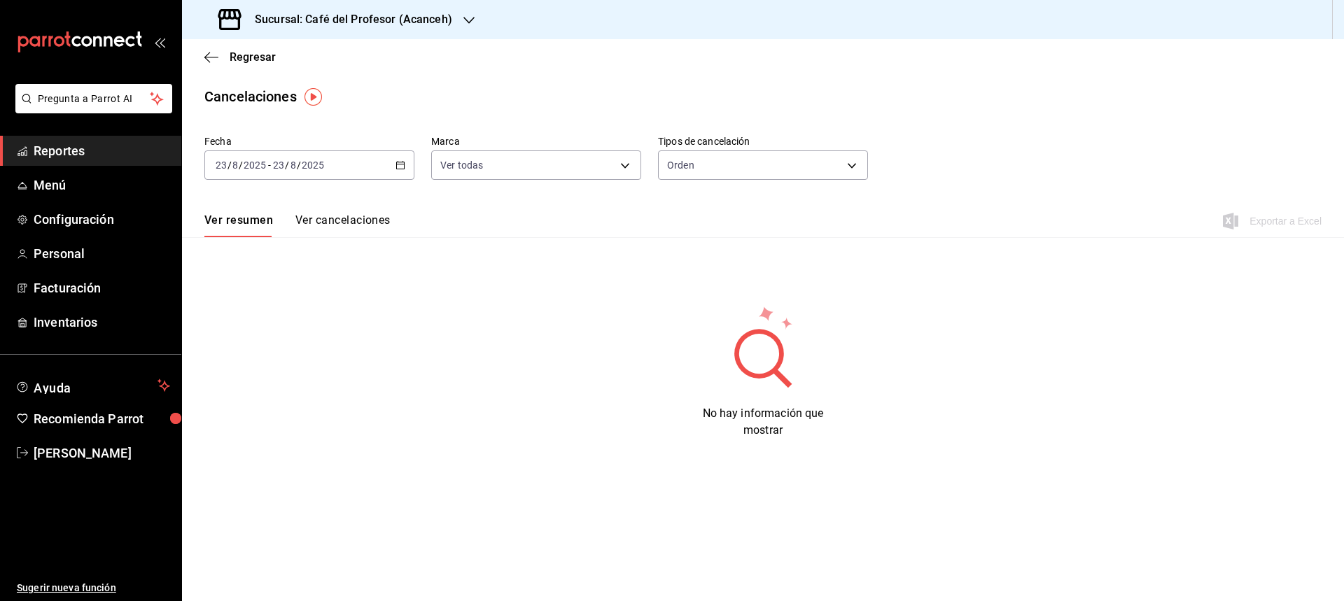
click at [401, 164] on \(Stroke\) "button" at bounding box center [401, 164] width 8 height 1
click at [230, 234] on span "Ayer" at bounding box center [270, 239] width 108 height 15
click at [325, 209] on div "Ver resumen Ver cancelaciones Exportar a Excel" at bounding box center [763, 217] width 1162 height 41
click at [342, 213] on button "Ver cancelaciones" at bounding box center [342, 225] width 95 height 24
click at [823, 163] on body "Pregunta a Parrot AI Reportes Menú Configuración Personal Facturación Inventari…" at bounding box center [672, 300] width 1344 height 601
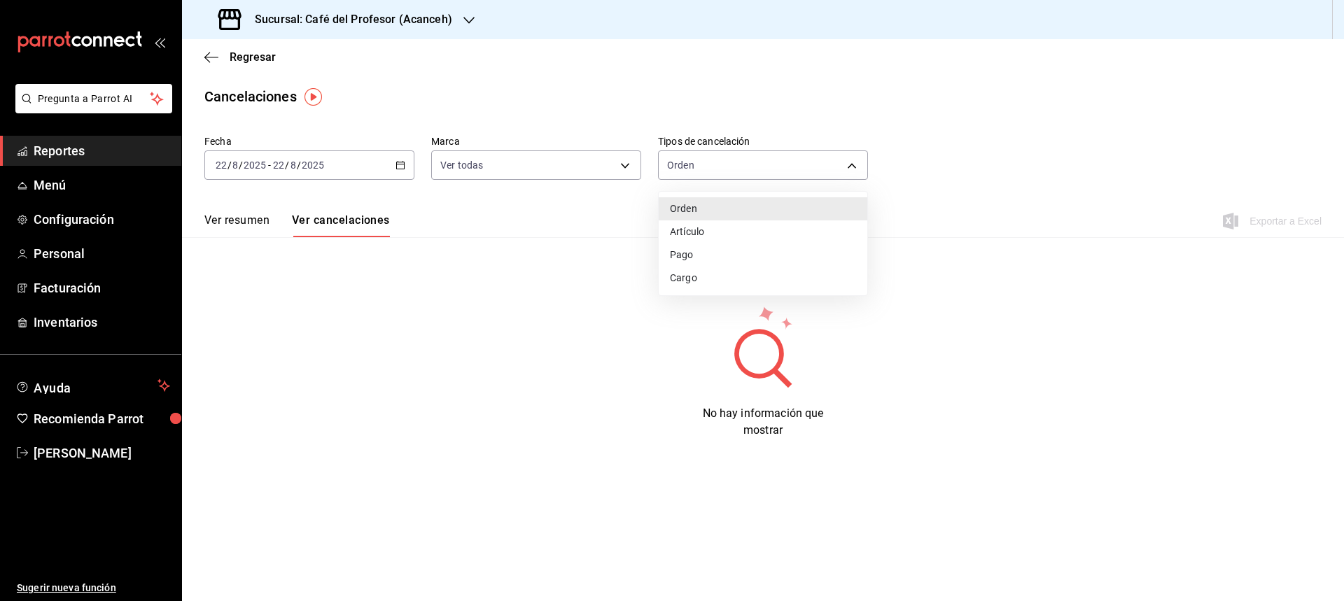
click at [687, 258] on li "Pago" at bounding box center [763, 255] width 209 height 23
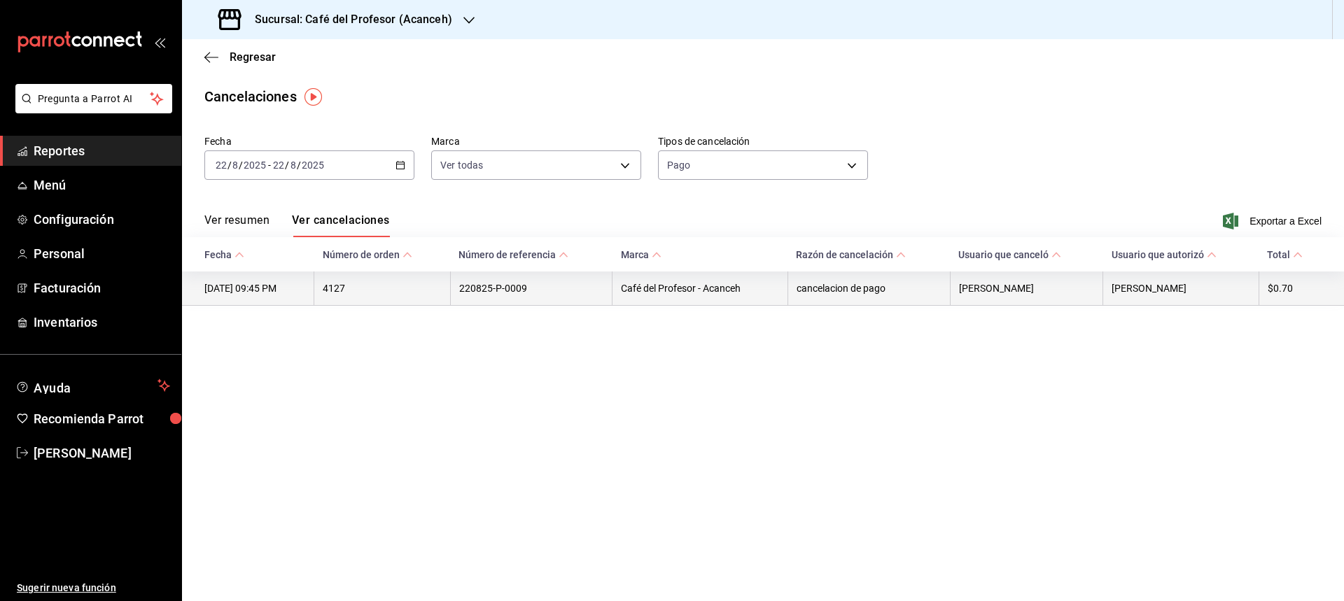
click at [347, 293] on th "4127" at bounding box center [382, 289] width 136 height 34
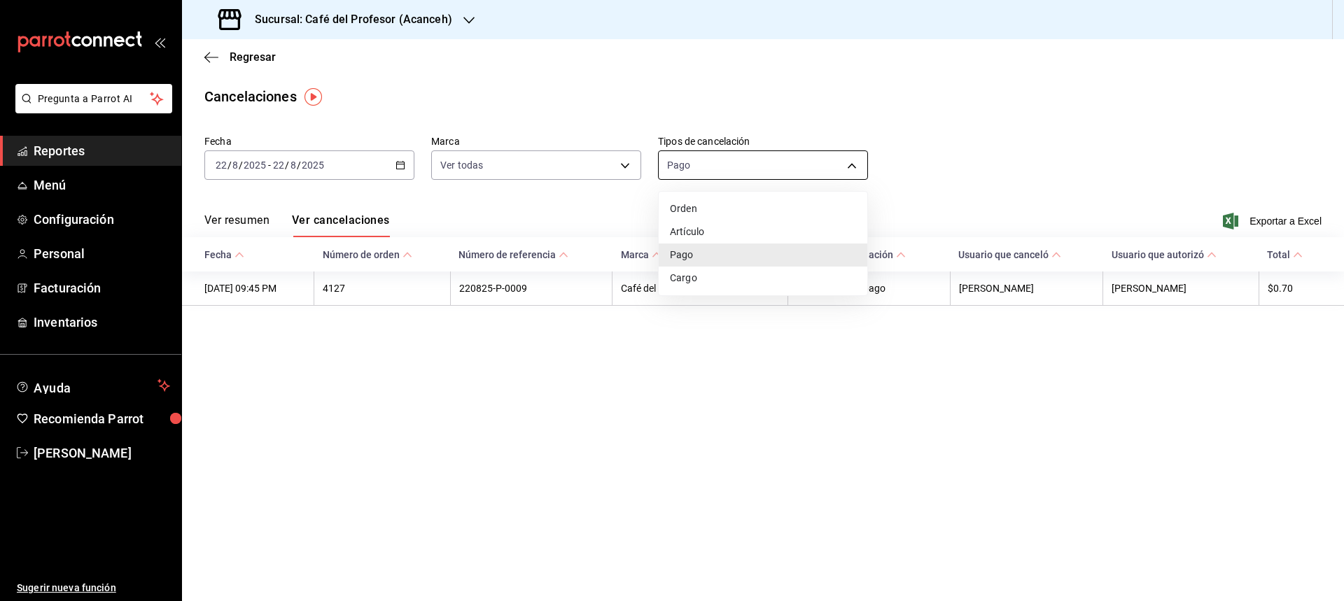
click at [811, 167] on body "Pregunta a Parrot AI Reportes Menú Configuración Personal Facturación Inventari…" at bounding box center [672, 300] width 1344 height 601
click at [682, 227] on li "Artículo" at bounding box center [763, 231] width 209 height 23
type input "ORDER_ITEM"
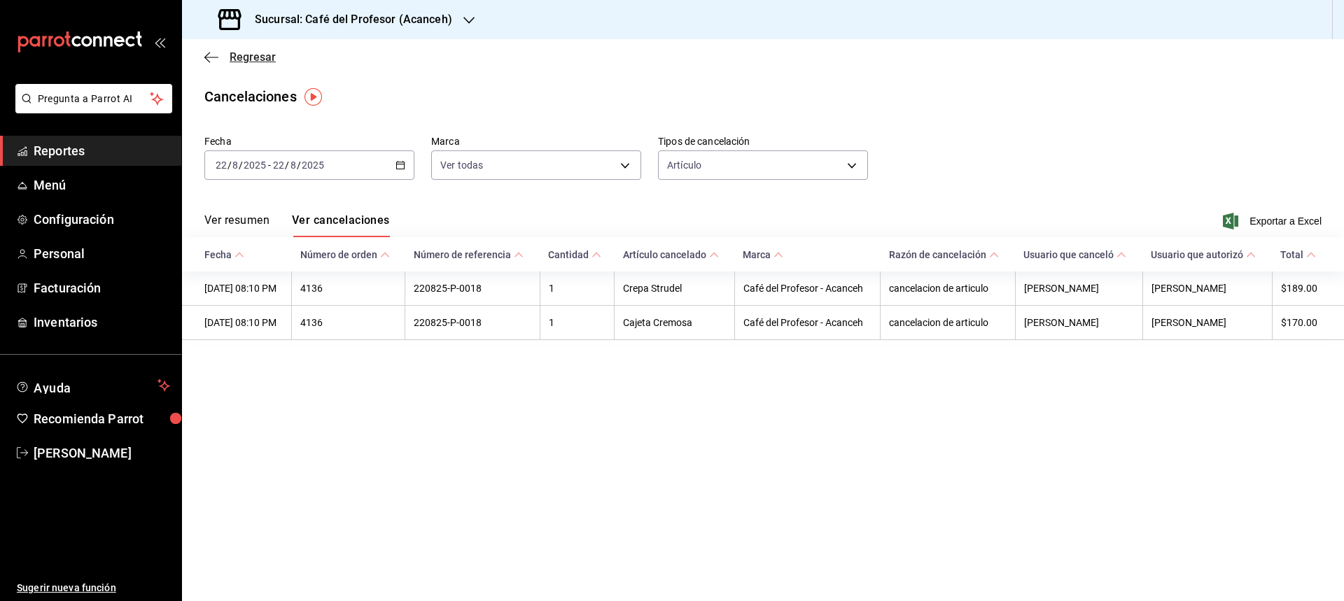
click at [232, 59] on span "Regresar" at bounding box center [253, 56] width 46 height 13
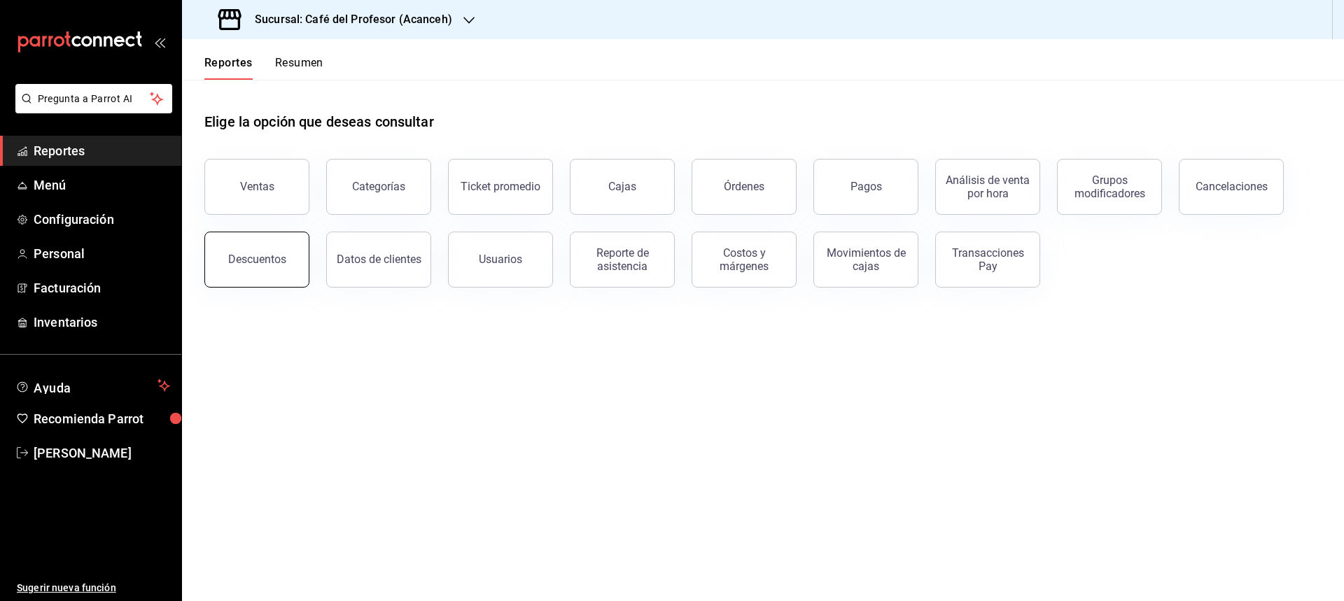
click at [279, 251] on button "Descuentos" at bounding box center [256, 260] width 105 height 56
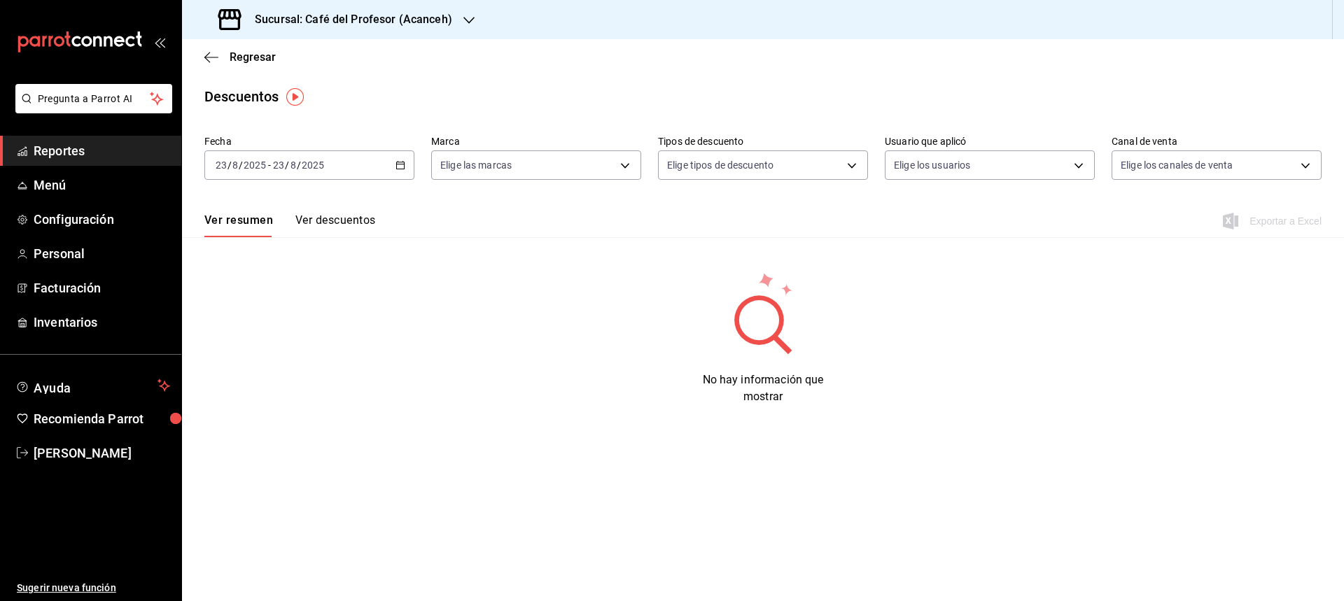
click at [400, 164] on \(Stroke\) "button" at bounding box center [401, 164] width 8 height 1
click at [237, 239] on span "Ayer" at bounding box center [270, 239] width 108 height 15
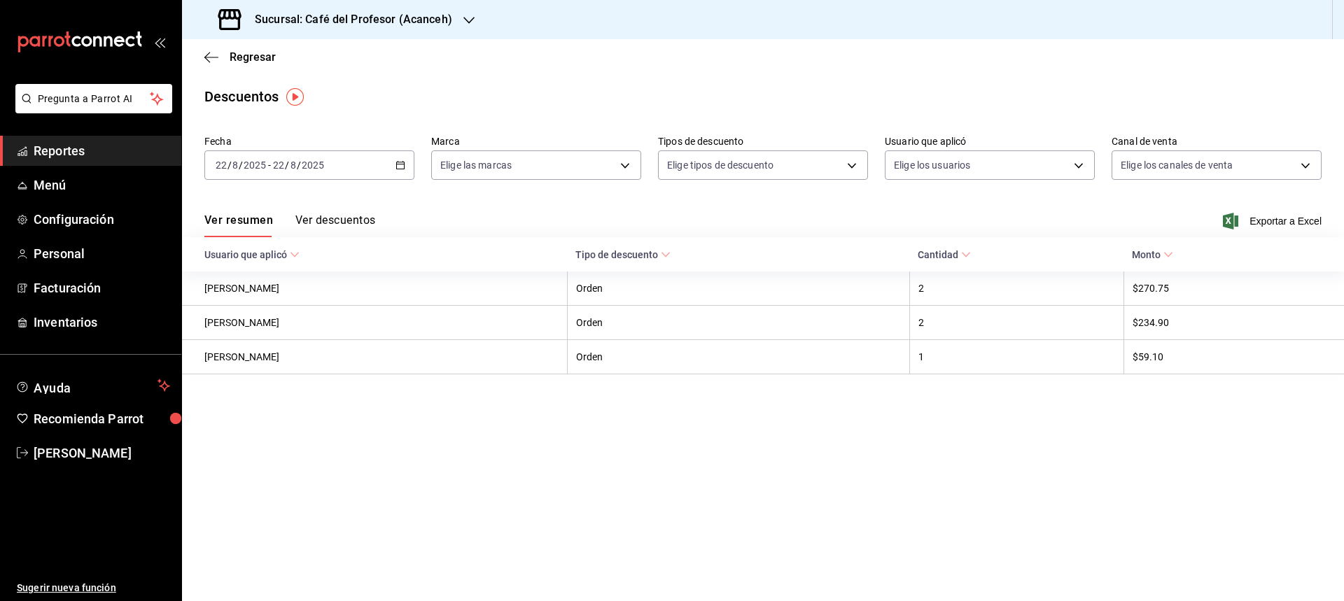
click at [307, 217] on button "Ver descuentos" at bounding box center [335, 225] width 80 height 24
